Goal: Book appointment/travel/reservation

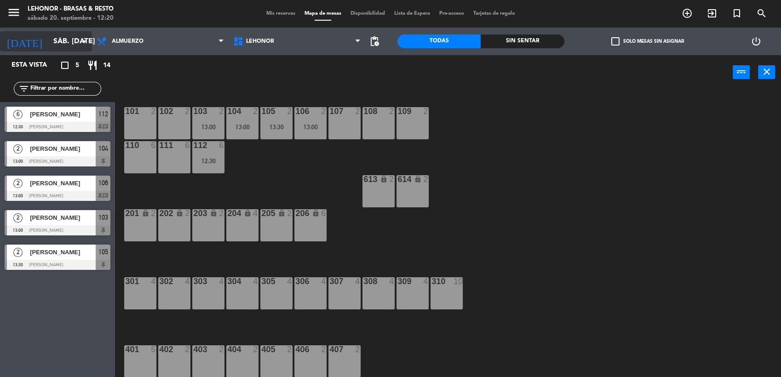
click at [75, 41] on input "sáb. [DATE]" at bounding box center [97, 42] width 97 height 18
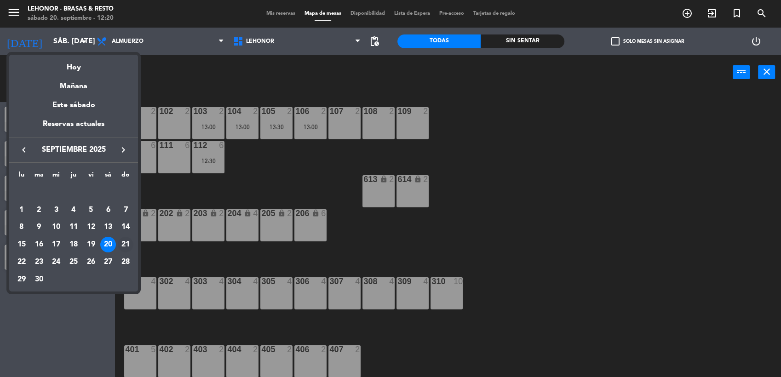
click at [125, 241] on div "21" at bounding box center [126, 245] width 16 height 16
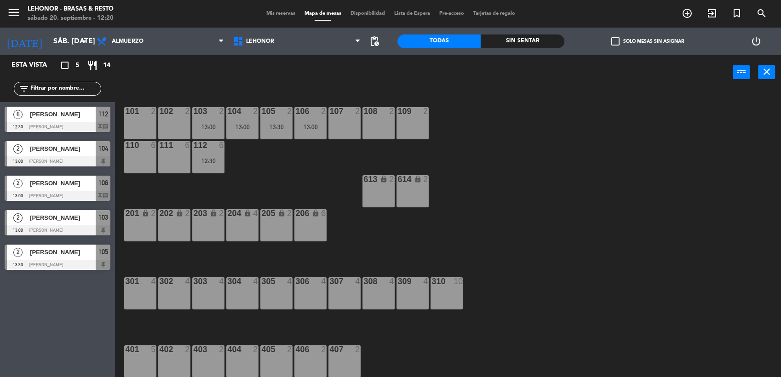
type input "dom. [DATE]"
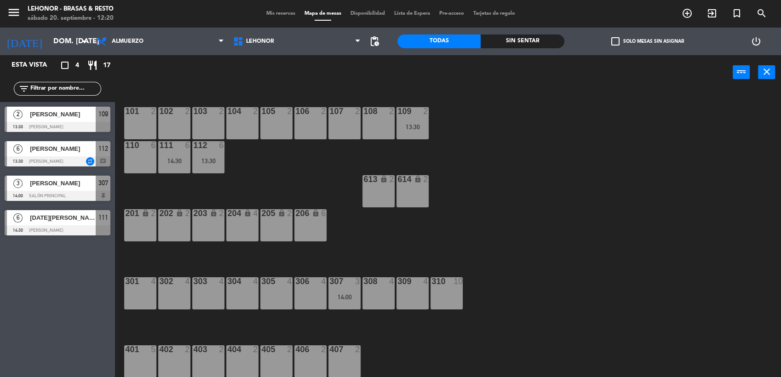
click at [444, 291] on div "310 10" at bounding box center [446, 293] width 32 height 32
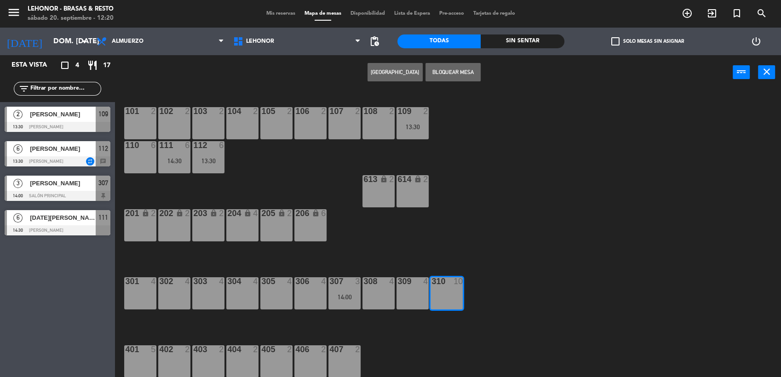
click at [405, 68] on button "[GEOGRAPHIC_DATA]" at bounding box center [394, 72] width 55 height 18
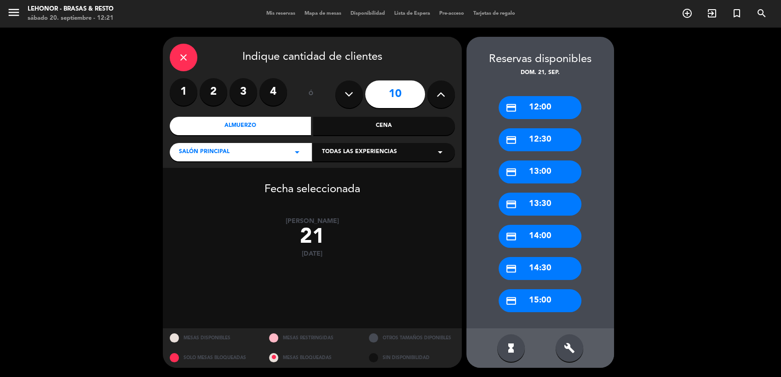
click at [357, 99] on button at bounding box center [349, 94] width 28 height 28
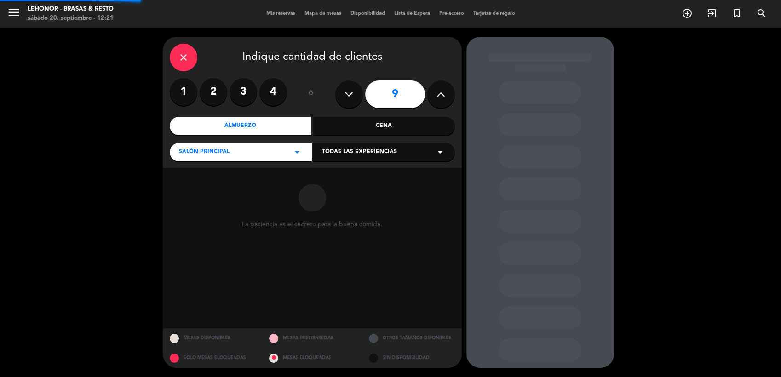
click at [357, 99] on button at bounding box center [349, 94] width 28 height 28
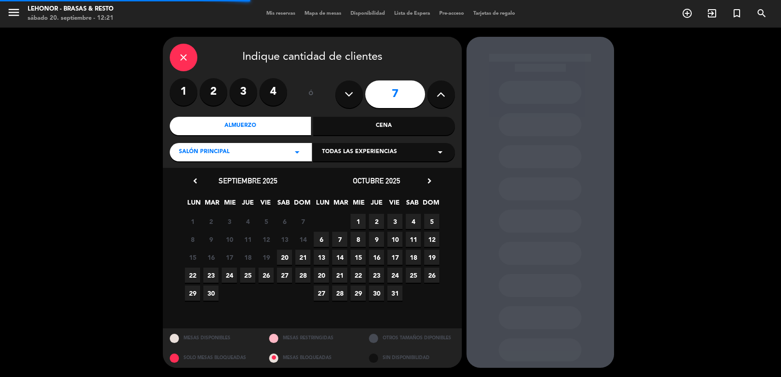
click at [357, 99] on button at bounding box center [349, 94] width 28 height 28
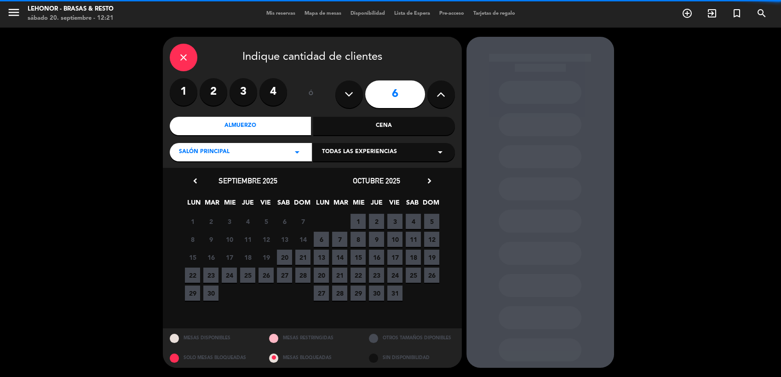
click at [449, 96] on button at bounding box center [441, 94] width 28 height 28
type input "7"
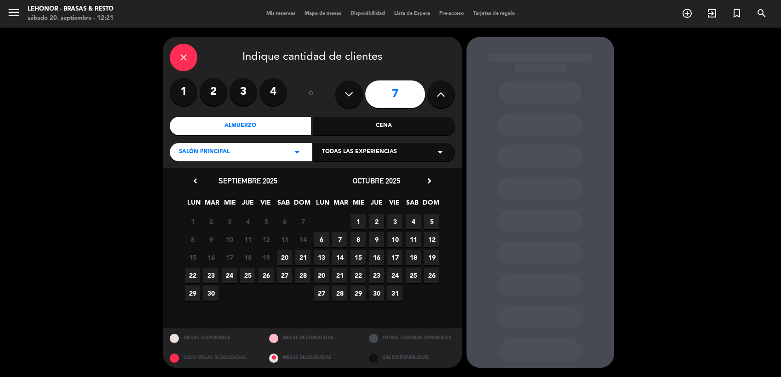
click at [302, 260] on span "21" at bounding box center [302, 257] width 15 height 15
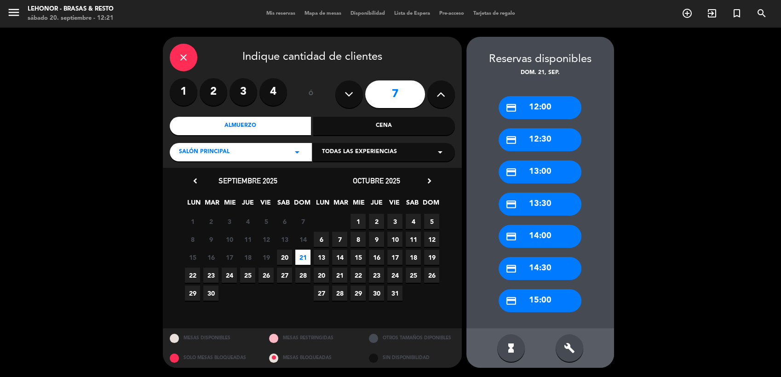
click at [527, 175] on div "credit_card 13:00" at bounding box center [539, 171] width 83 height 23
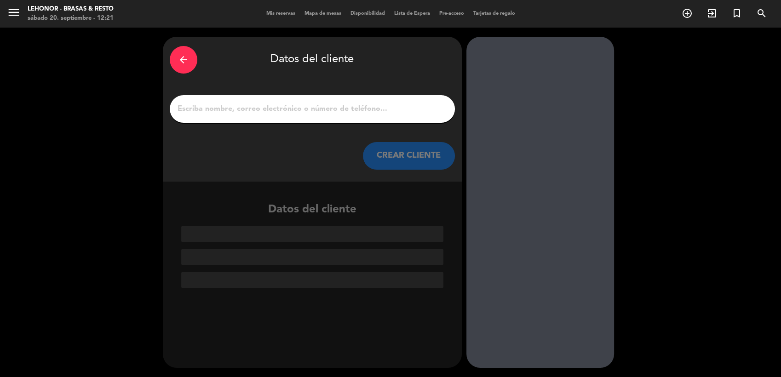
click at [307, 109] on input "1" at bounding box center [312, 109] width 271 height 13
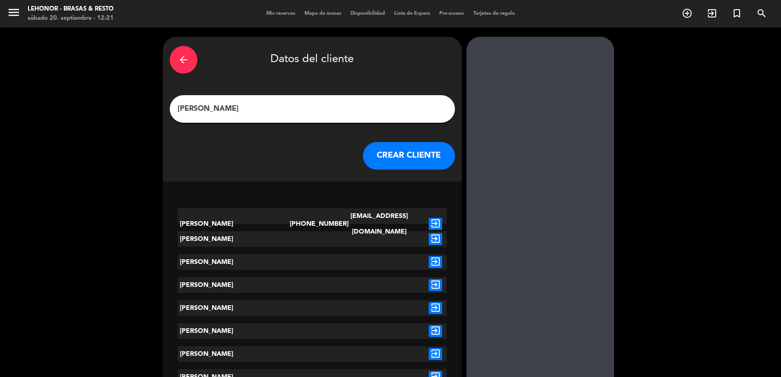
type input "[PERSON_NAME]"
click at [435, 218] on icon "exit_to_app" at bounding box center [435, 224] width 13 height 12
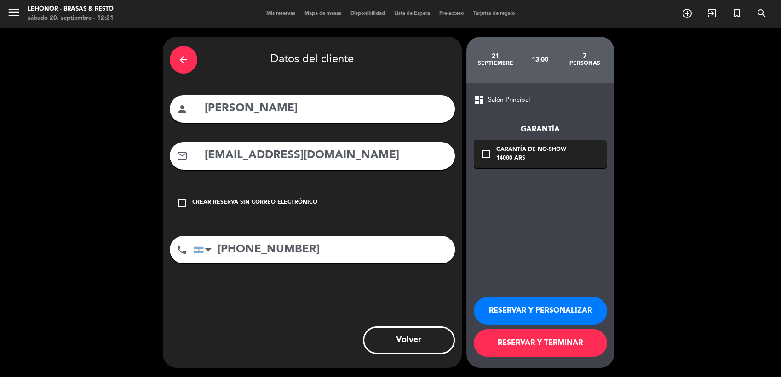
click at [534, 351] on button "RESERVAR Y TERMINAR" at bounding box center [540, 343] width 133 height 28
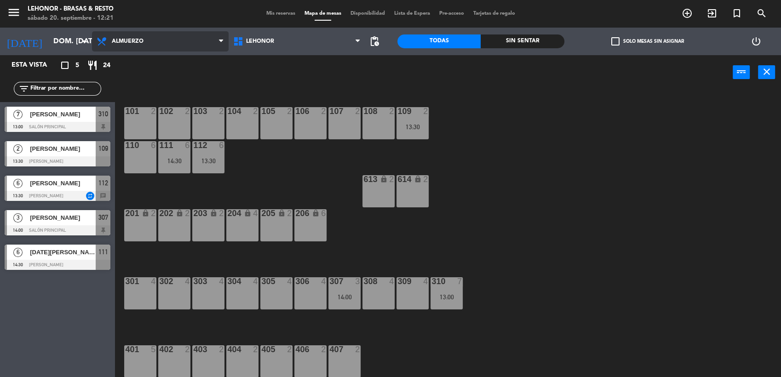
click at [151, 47] on span "Almuerzo" at bounding box center [160, 41] width 137 height 20
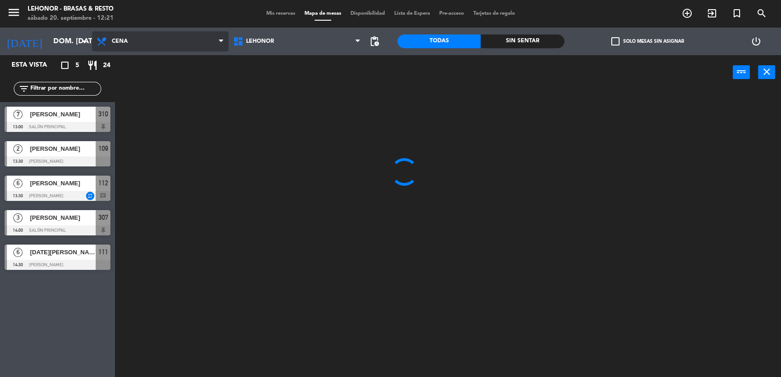
click at [151, 79] on ng-component "menu Lehonor - Brasas & Resto sábado 20. septiembre - 12:21 Mis reservas Mapa d…" at bounding box center [390, 189] width 781 height 378
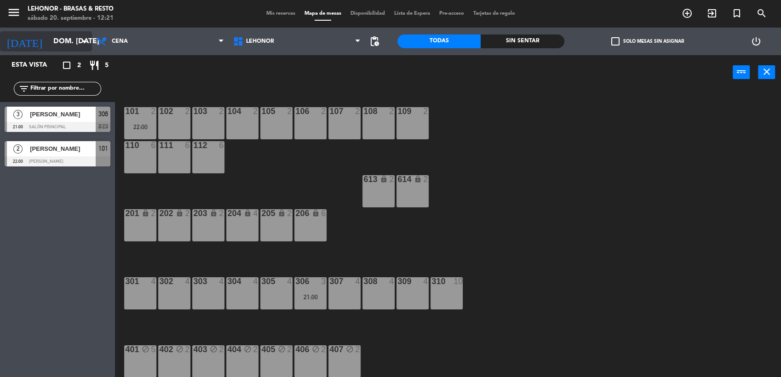
click at [70, 36] on input "dom. [DATE]" at bounding box center [97, 42] width 97 height 18
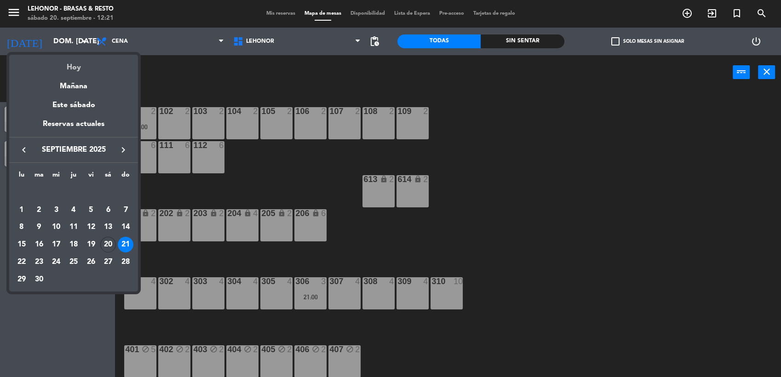
click at [70, 64] on div "Hoy" at bounding box center [73, 64] width 129 height 19
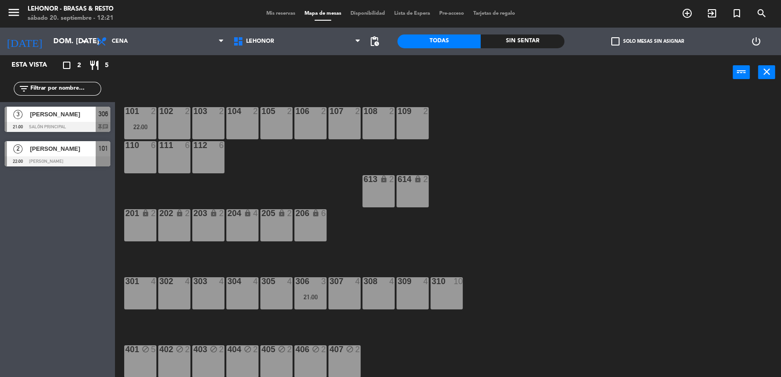
type input "sáb. [DATE]"
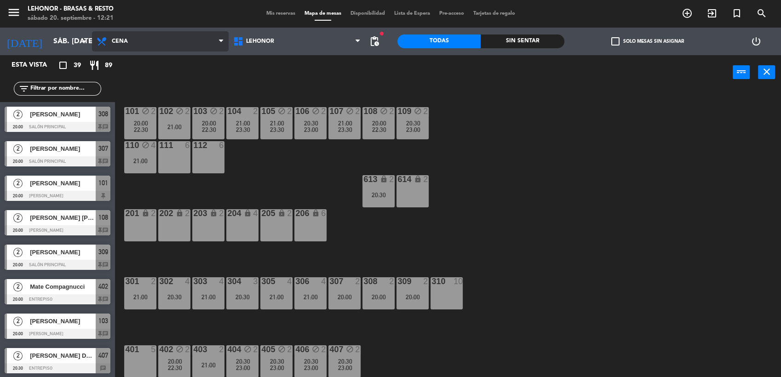
click at [172, 38] on span "Cena" at bounding box center [160, 41] width 137 height 20
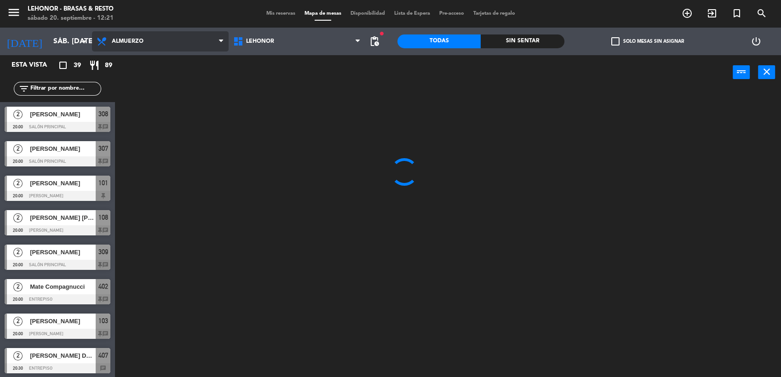
click at [169, 58] on ng-component "menu Lehonor - Brasas & Resto sábado 20. septiembre - 12:21 Mis reservas Mapa d…" at bounding box center [390, 189] width 781 height 378
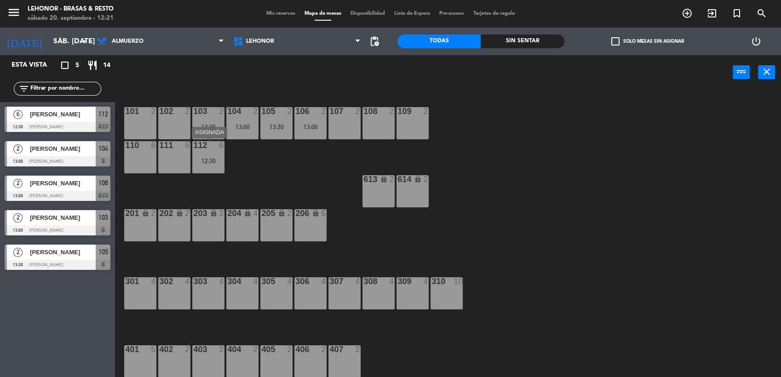
click at [204, 160] on div "12:30" at bounding box center [208, 161] width 32 height 6
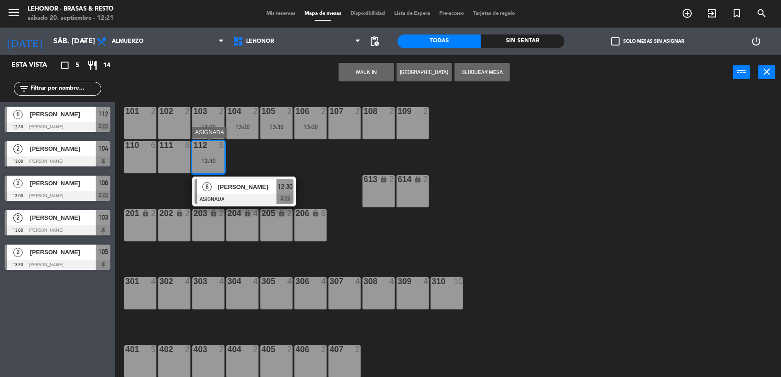
click at [220, 196] on div at bounding box center [244, 199] width 99 height 10
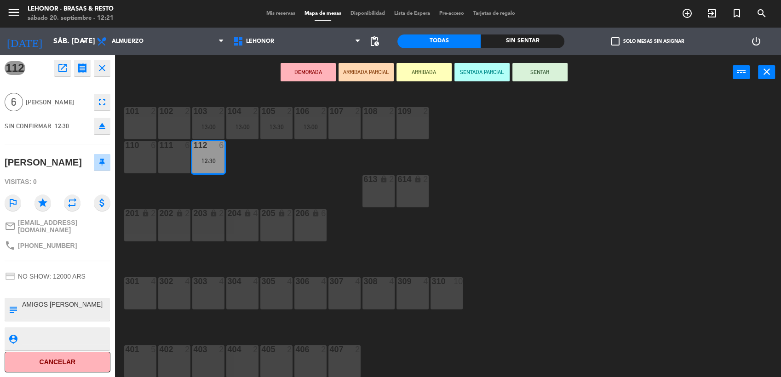
click at [26, 301] on textarea at bounding box center [65, 309] width 88 height 19
type textarea "CORTESÍA ESPUMOSO AMIGOS [PERSON_NAME]"
click at [56, 139] on div "112 open_in_new receipt 12:30 PM sáb., [DATE] 6 personas [PERSON_NAME] 112 INTE…" at bounding box center [57, 216] width 115 height 322
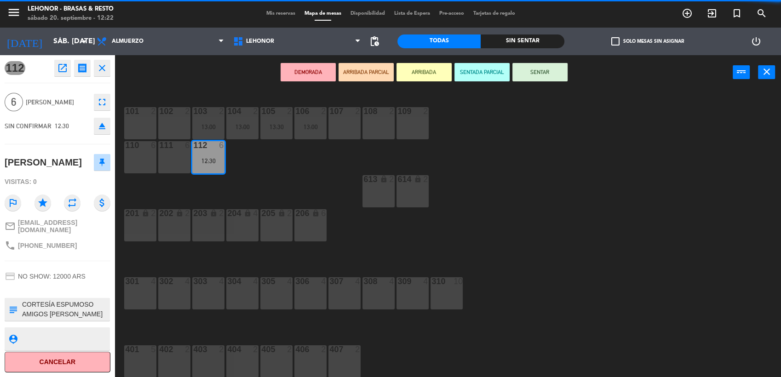
click at [362, 197] on div "613 lock 2" at bounding box center [378, 191] width 32 height 32
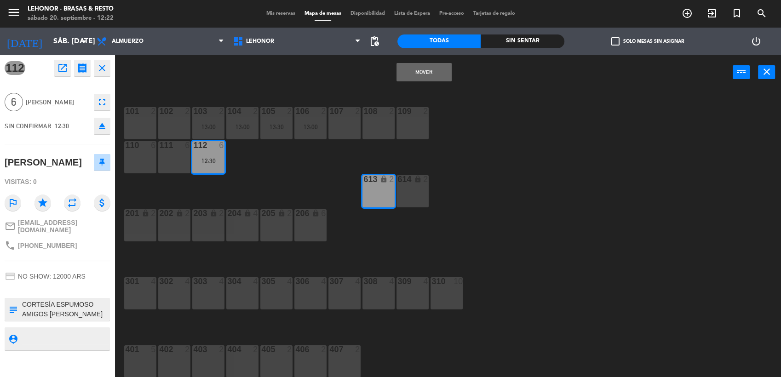
click at [334, 193] on div "101 2 102 2 103 2 13:00 104 2 13:00 105 2 13:30 106 2 13:00 107 2 108 2 109 2 1…" at bounding box center [452, 234] width 658 height 287
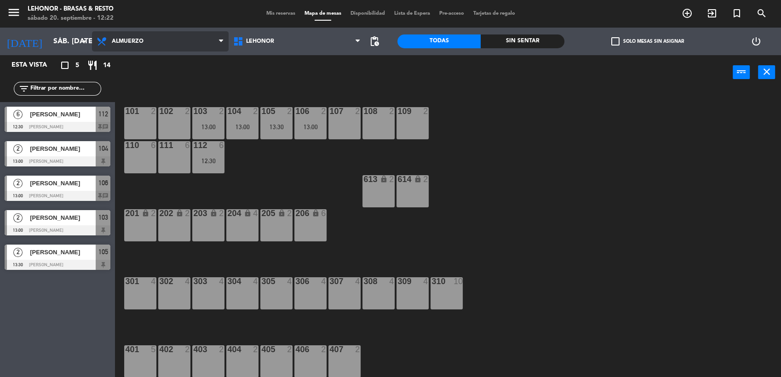
click at [219, 45] on icon at bounding box center [221, 41] width 4 height 7
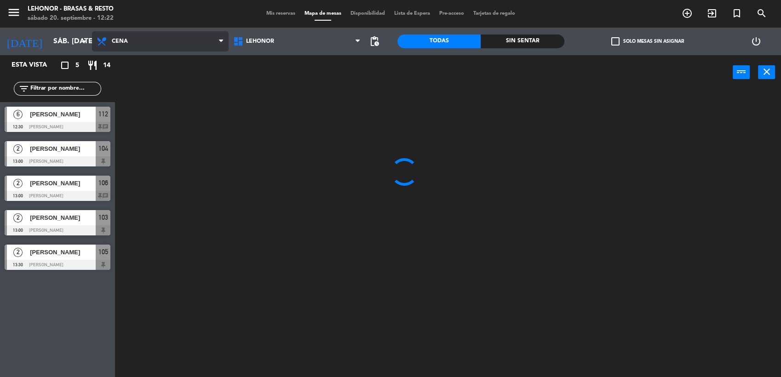
click at [198, 83] on ng-component "menu Lehonor - Brasas & Resto sábado 20. septiembre - 12:22 Mis reservas Mapa d…" at bounding box center [390, 189] width 781 height 378
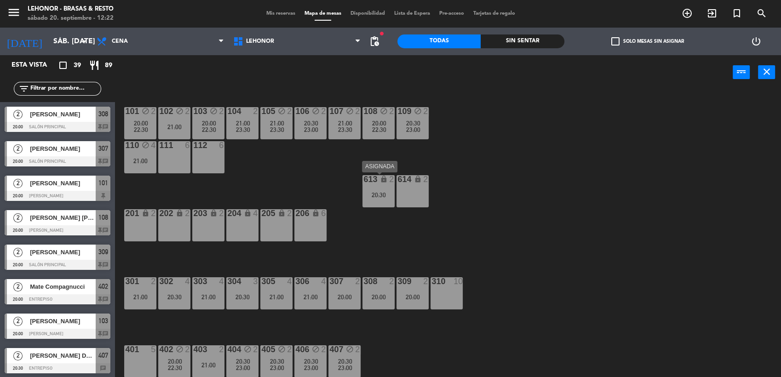
click at [383, 195] on div "20:30" at bounding box center [378, 195] width 32 height 6
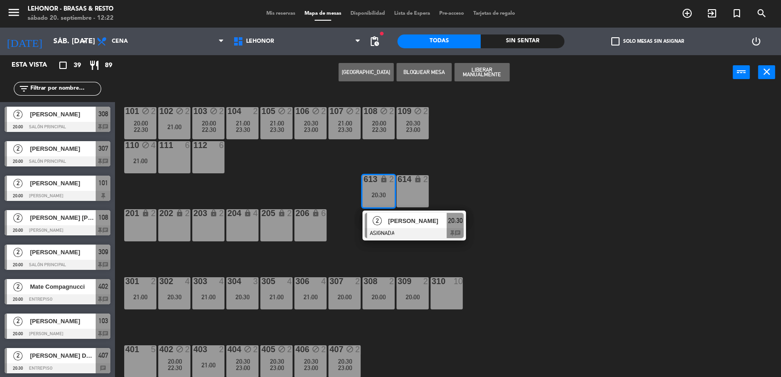
click at [409, 226] on span "[PERSON_NAME]" at bounding box center [417, 221] width 59 height 10
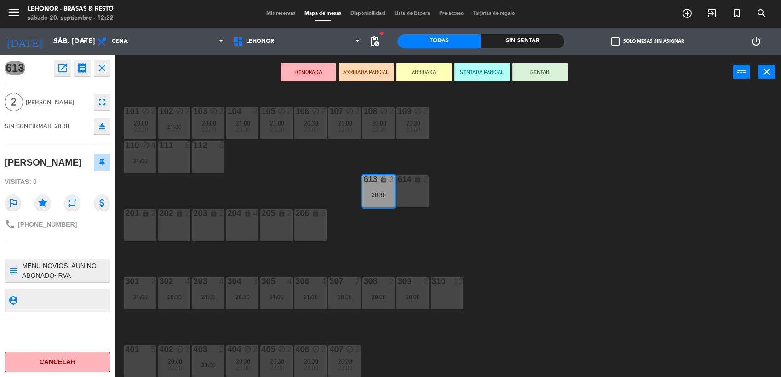
click at [60, 69] on icon "open_in_new" at bounding box center [62, 68] width 11 height 11
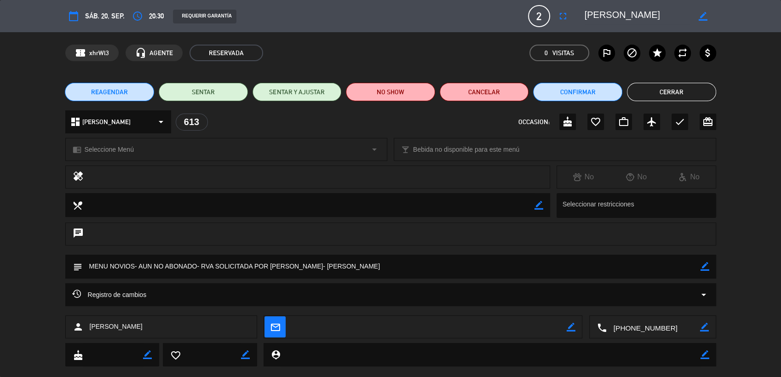
click at [696, 292] on div "Registro de cambios arrow_drop_down" at bounding box center [390, 294] width 637 height 11
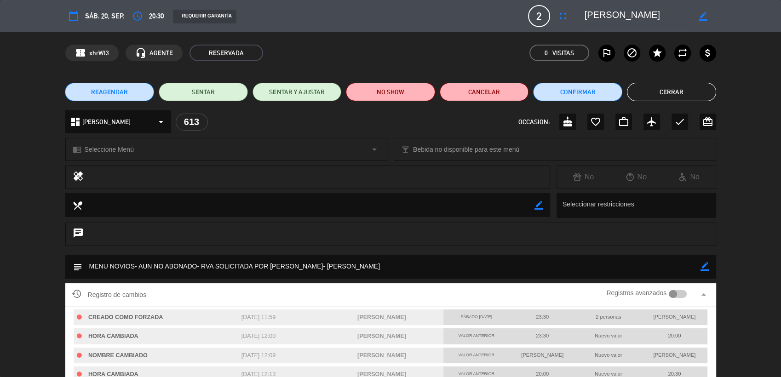
click at [680, 296] on div at bounding box center [678, 294] width 18 height 8
click at [653, 90] on button "Cerrar" at bounding box center [671, 92] width 89 height 18
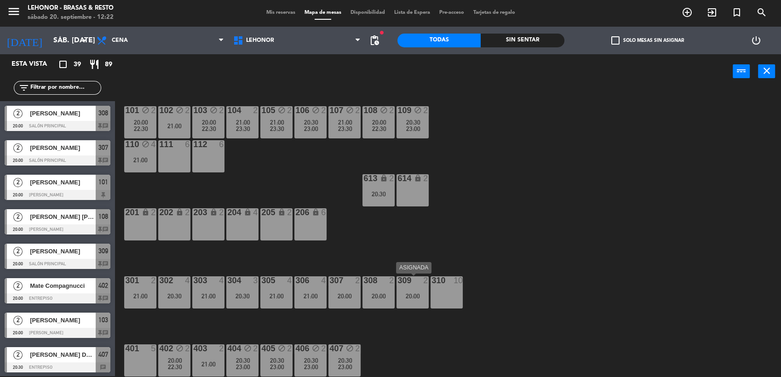
click at [416, 286] on div "309 2 20:00" at bounding box center [412, 292] width 32 height 32
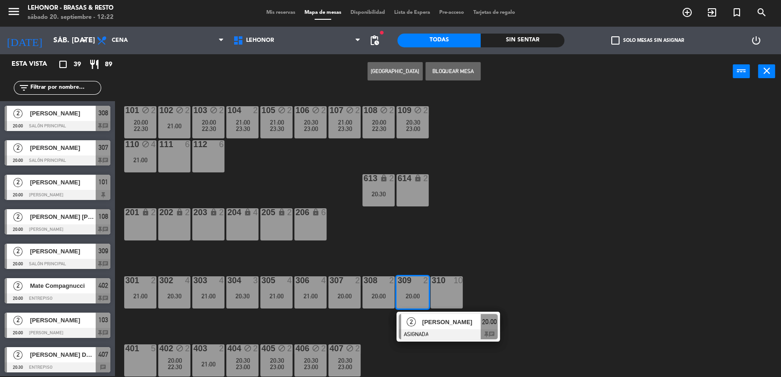
click at [444, 264] on div "101 block 2 20:00 22:30 102 block 2 21:00 103 block 2 20:00 22:30 104 2 21:00 2…" at bounding box center [452, 233] width 658 height 287
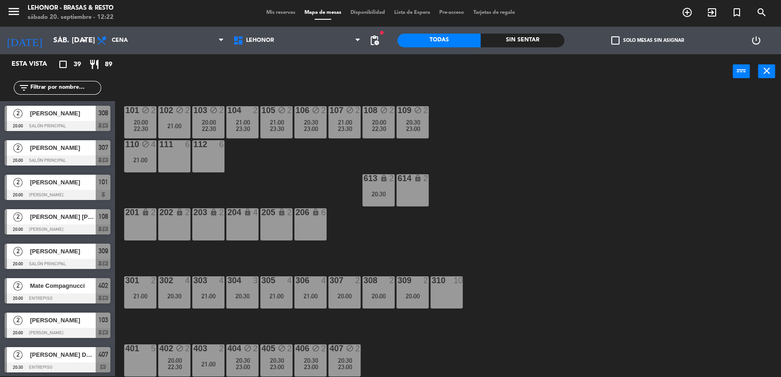
click at [363, 292] on div "20:00" at bounding box center [378, 295] width 32 height 7
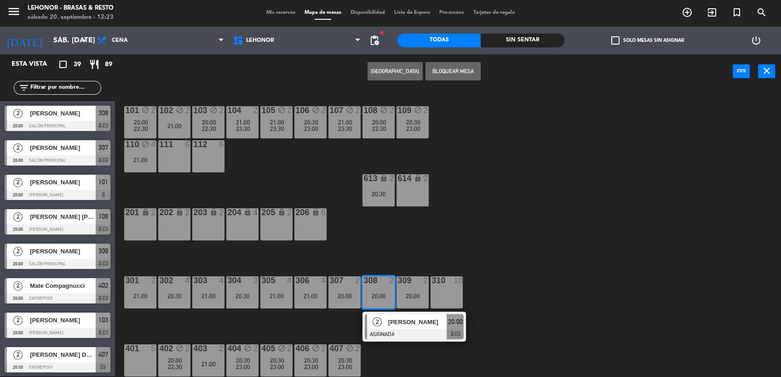
click at [440, 246] on div "101 block 2 20:00 22:30 102 block 2 21:00 103 block 2 20:00 22:30 104 2 21:00 2…" at bounding box center [452, 233] width 658 height 287
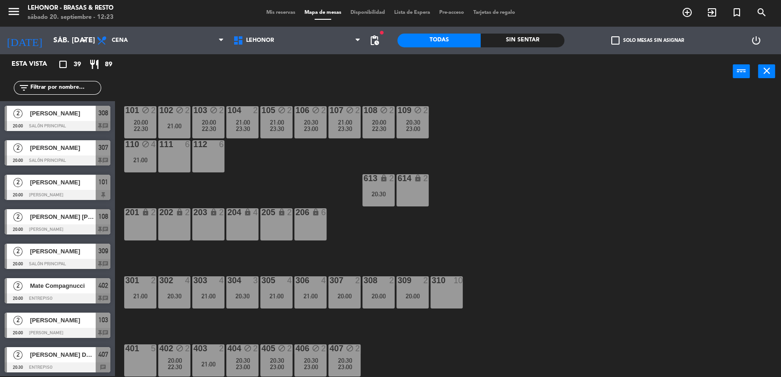
click at [350, 287] on div "307 2 20:00" at bounding box center [344, 292] width 32 height 32
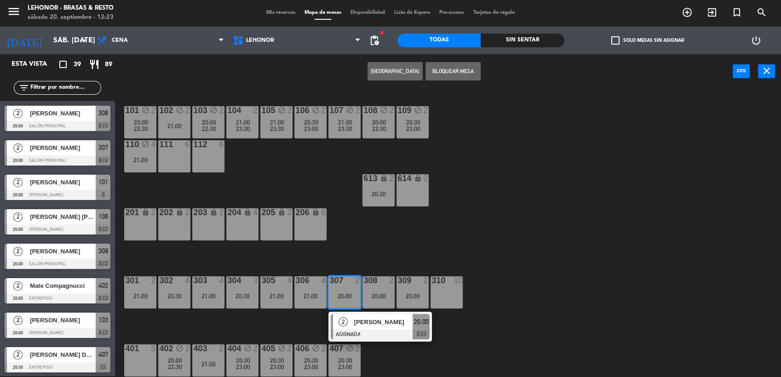
click at [400, 240] on div "101 block 2 20:00 22:30 102 block 2 21:00 103 block 2 20:00 22:30 104 2 21:00 2…" at bounding box center [452, 233] width 658 height 287
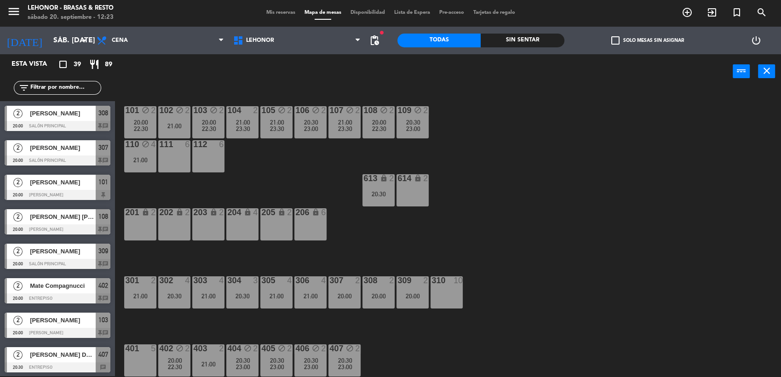
click at [134, 296] on div "21:00" at bounding box center [140, 296] width 32 height 6
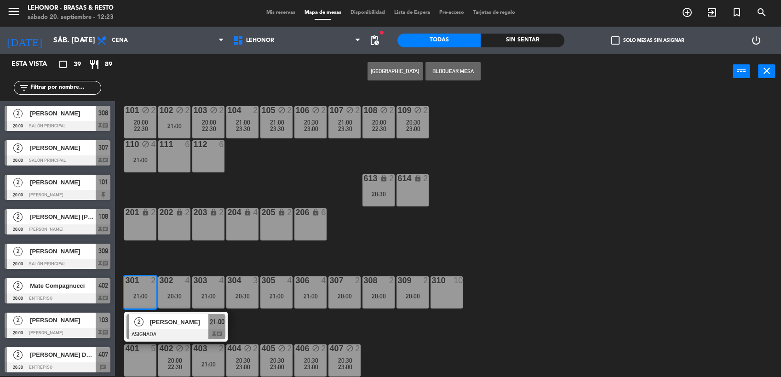
click at [430, 250] on div "101 block 2 20:00 22:30 102 block 2 21:00 103 block 2 20:00 22:30 104 2 21:00 2…" at bounding box center [452, 233] width 658 height 287
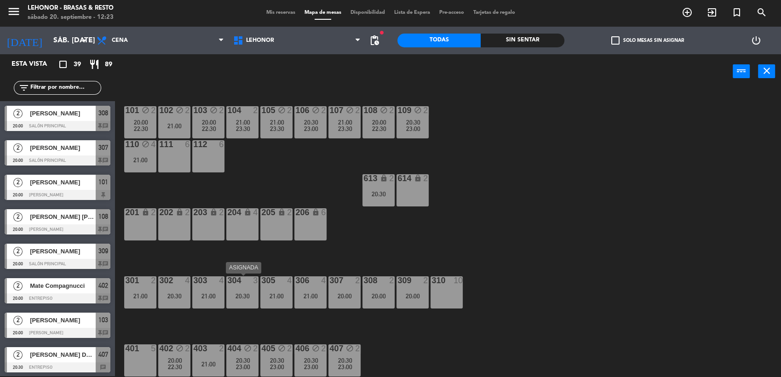
click at [252, 291] on div "304 3 20:30" at bounding box center [242, 292] width 32 height 32
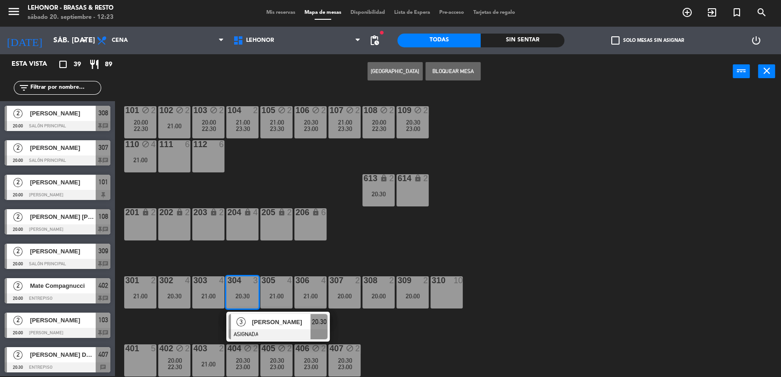
click at [298, 263] on div "101 block 2 20:00 22:30 102 block 2 21:00 103 block 2 20:00 22:30 104 2 21:00 2…" at bounding box center [452, 233] width 658 height 287
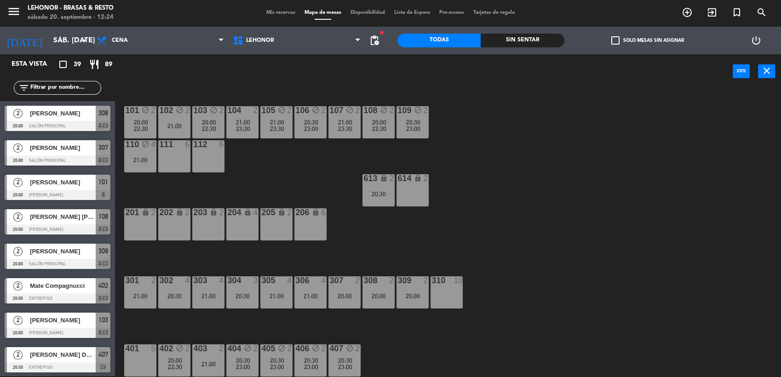
click at [164, 298] on div "20:30" at bounding box center [174, 296] width 32 height 6
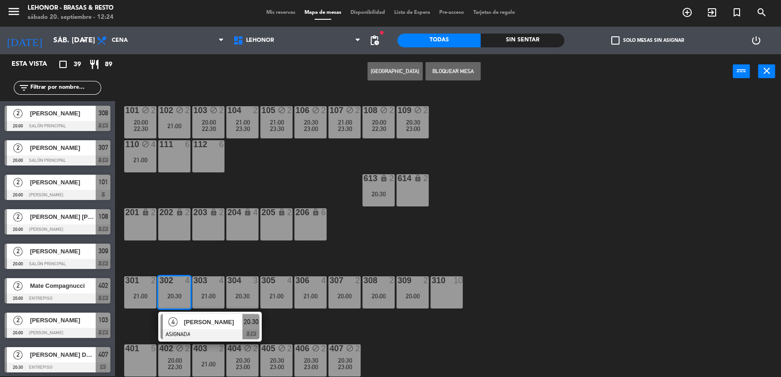
click at [224, 322] on span "[PERSON_NAME]" at bounding box center [213, 322] width 59 height 10
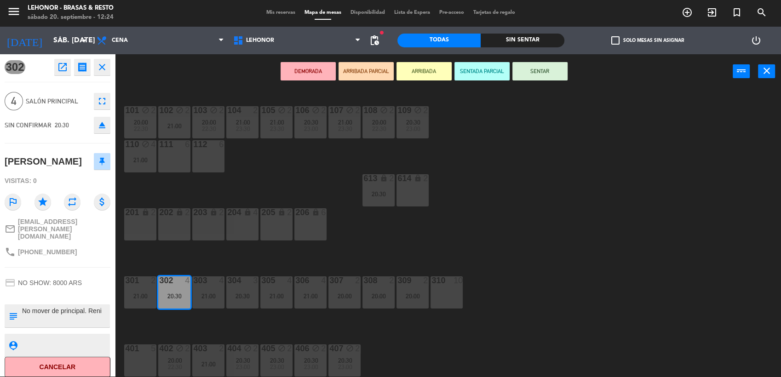
click at [400, 246] on div "101 block 2 20:00 22:30 102 block 2 21:00 103 block 2 20:00 22:30 104 2 21:00 2…" at bounding box center [452, 233] width 658 height 287
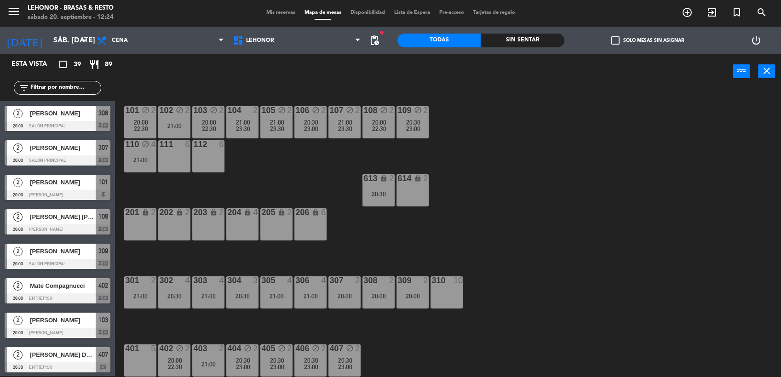
click at [210, 293] on div "21:00" at bounding box center [208, 296] width 32 height 6
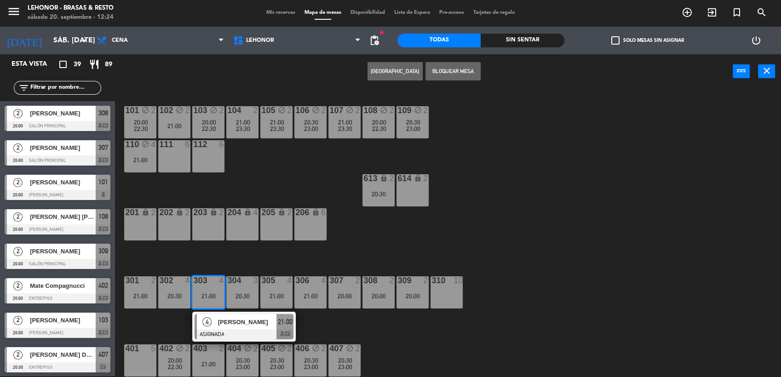
click at [237, 333] on div at bounding box center [244, 334] width 99 height 10
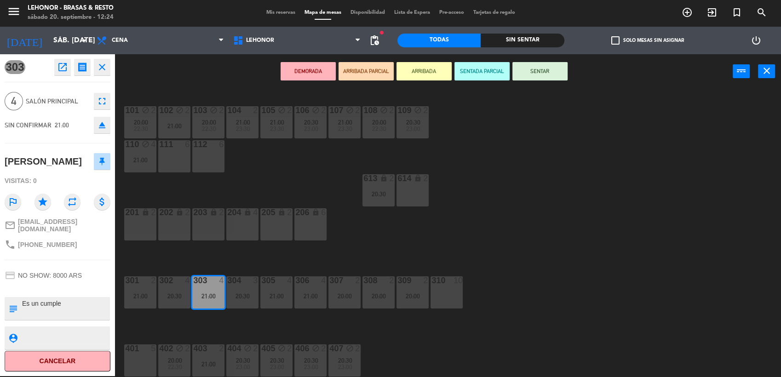
click at [380, 257] on div "101 block 2 20:00 22:30 102 block 2 21:00 103 block 2 20:00 22:30 104 2 21:00 2…" at bounding box center [452, 233] width 658 height 287
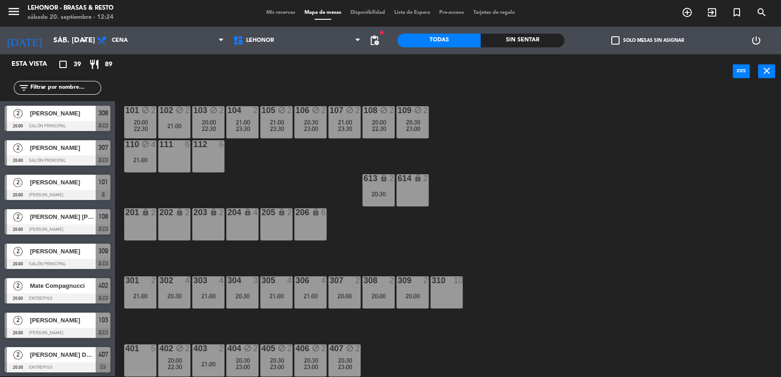
click at [214, 306] on div "303 4 21:00" at bounding box center [208, 292] width 32 height 32
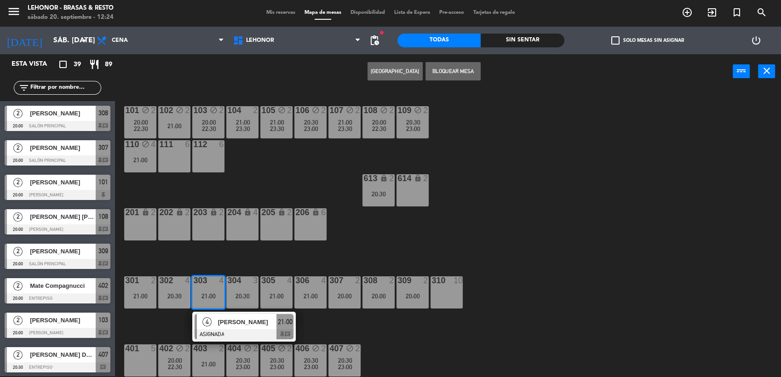
click at [239, 303] on div "304 3 20:30" at bounding box center [242, 292] width 32 height 32
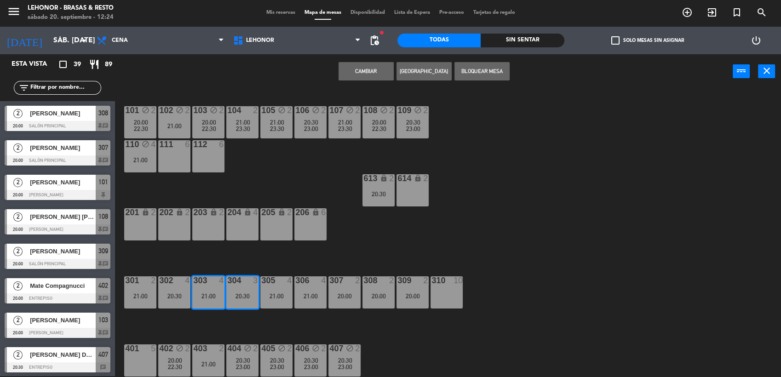
click at [357, 71] on button "Cambiar" at bounding box center [365, 71] width 55 height 18
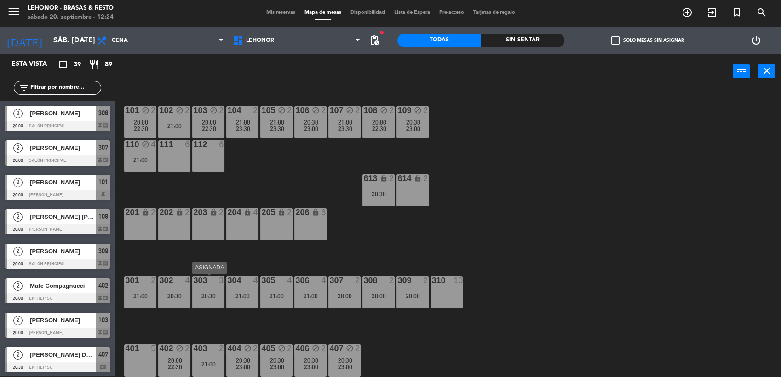
click at [217, 299] on div "20:30" at bounding box center [208, 296] width 32 height 6
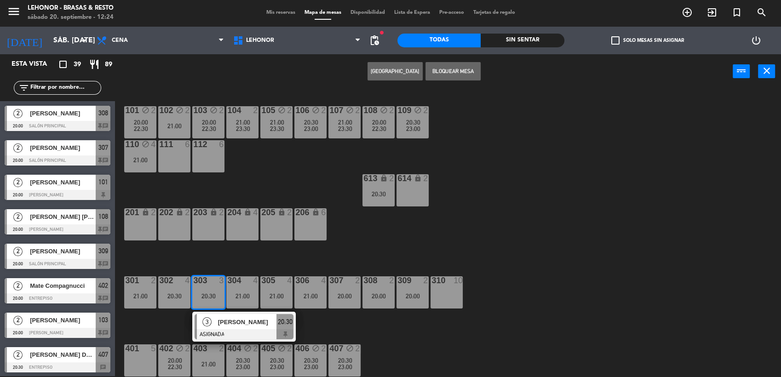
click at [383, 267] on div "101 block 2 20:00 22:30 102 block 2 21:00 103 block 2 20:00 22:30 104 2 21:00 2…" at bounding box center [452, 233] width 658 height 287
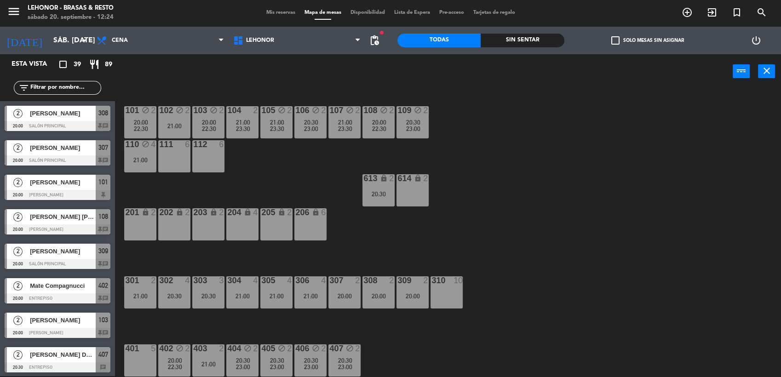
click at [359, 290] on div "307 2 20:00" at bounding box center [344, 292] width 32 height 32
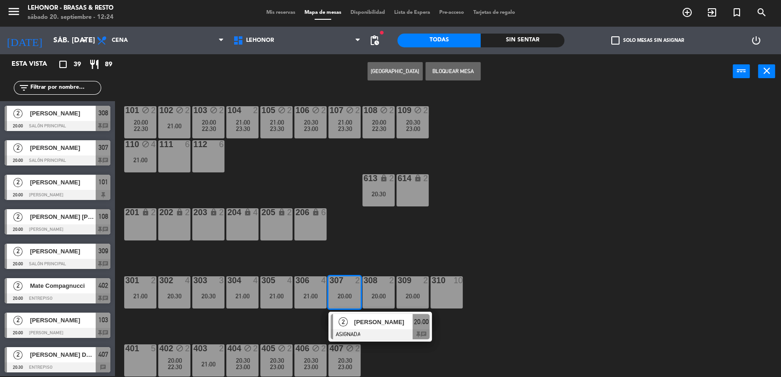
click at [464, 213] on div "101 block 2 20:00 22:30 102 block 2 21:00 103 block 2 20:00 22:30 104 2 21:00 2…" at bounding box center [452, 233] width 658 height 287
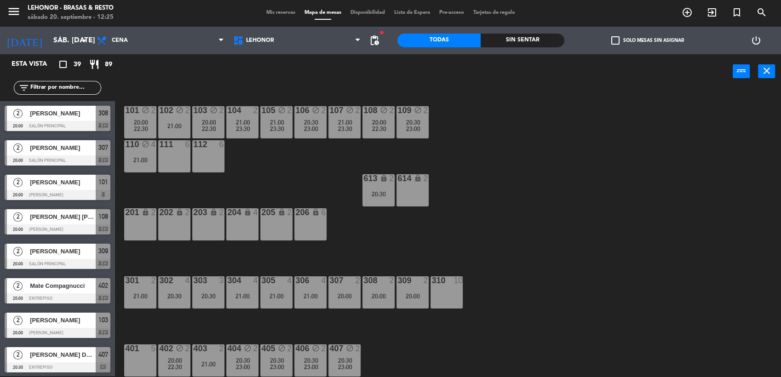
drag, startPoint x: 464, startPoint y: 213, endPoint x: 428, endPoint y: 237, distance: 43.9
click at [428, 237] on div "101 block 2 20:00 22:30 102 block 2 21:00 103 block 2 20:00 22:30 104 2 21:00 2…" at bounding box center [452, 233] width 658 height 287
click at [72, 46] on input "sáb. [DATE]" at bounding box center [97, 41] width 97 height 18
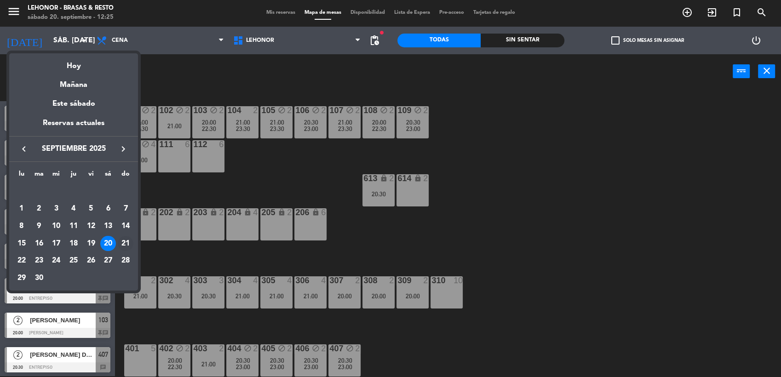
click at [125, 244] on div "21" at bounding box center [126, 244] width 16 height 16
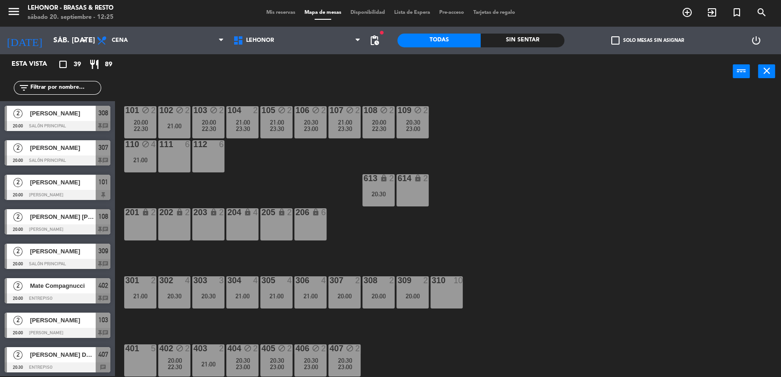
type input "dom. [DATE]"
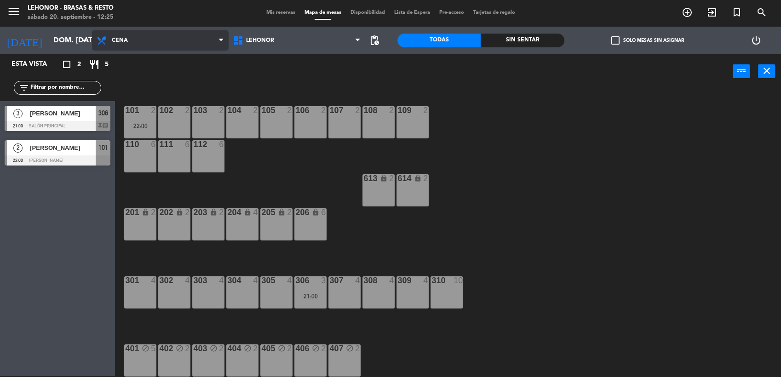
click at [196, 38] on span "Cena" at bounding box center [160, 40] width 137 height 20
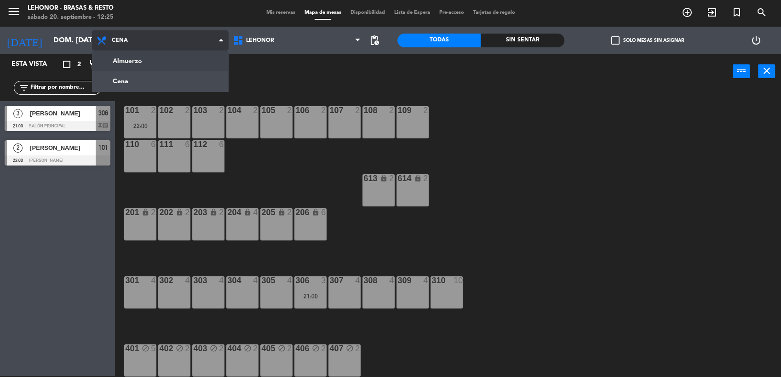
click at [197, 64] on ng-component "menu Lehonor - Brasas & Resto sábado 20. septiembre - 12:25 Mis reservas Mapa d…" at bounding box center [390, 188] width 781 height 378
